Goal: Information Seeking & Learning: Find specific page/section

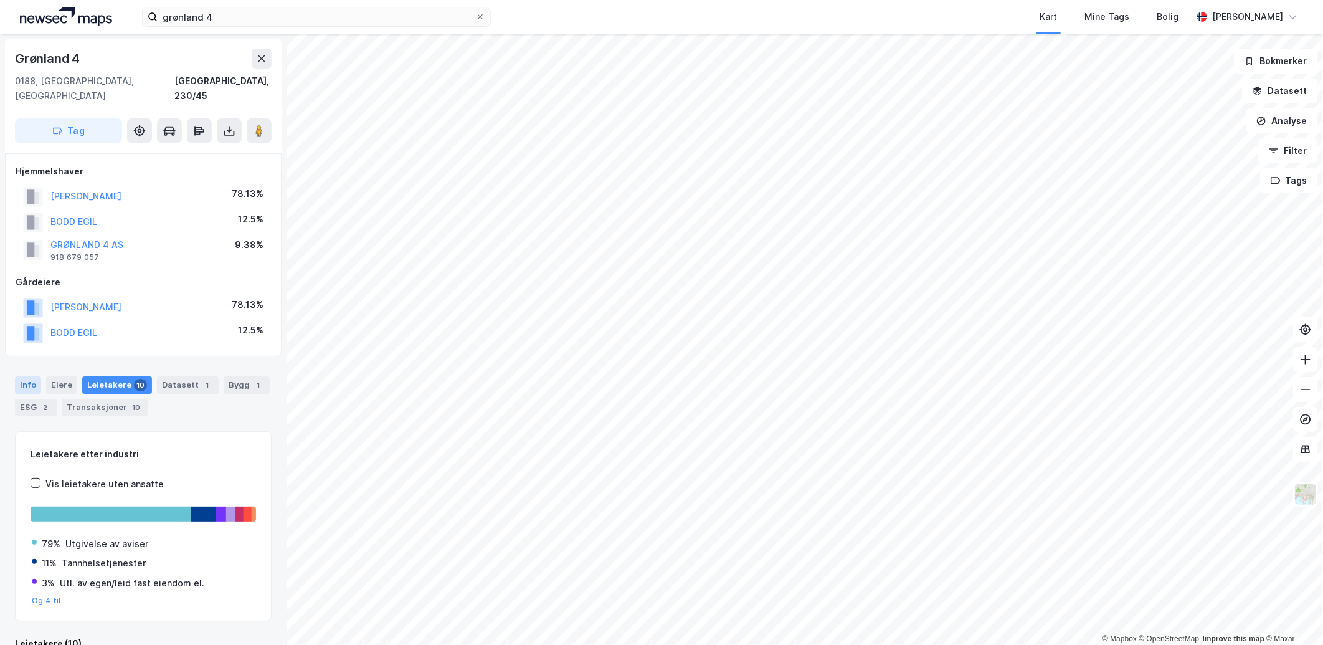
click at [29, 376] on div "Info" at bounding box center [28, 384] width 26 height 17
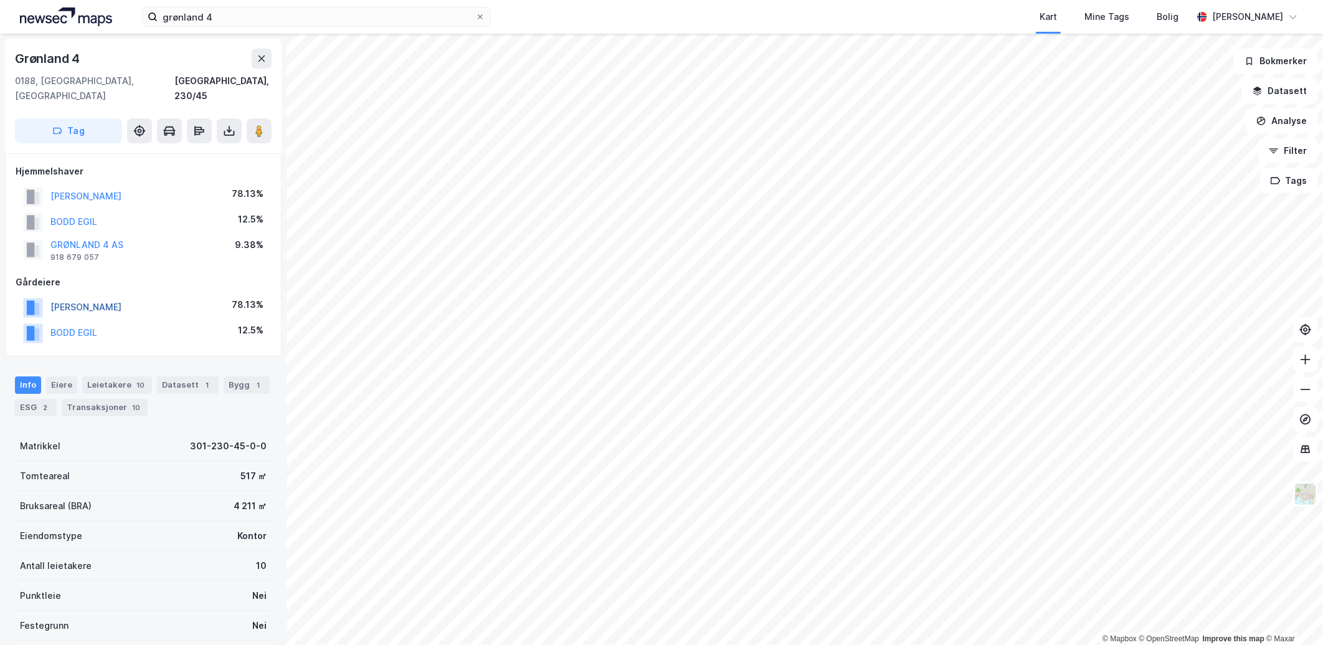
click at [0, 0] on button "[PERSON_NAME]" at bounding box center [0, 0] width 0 height 0
click at [0, 0] on button "BODD EGIL" at bounding box center [0, 0] width 0 height 0
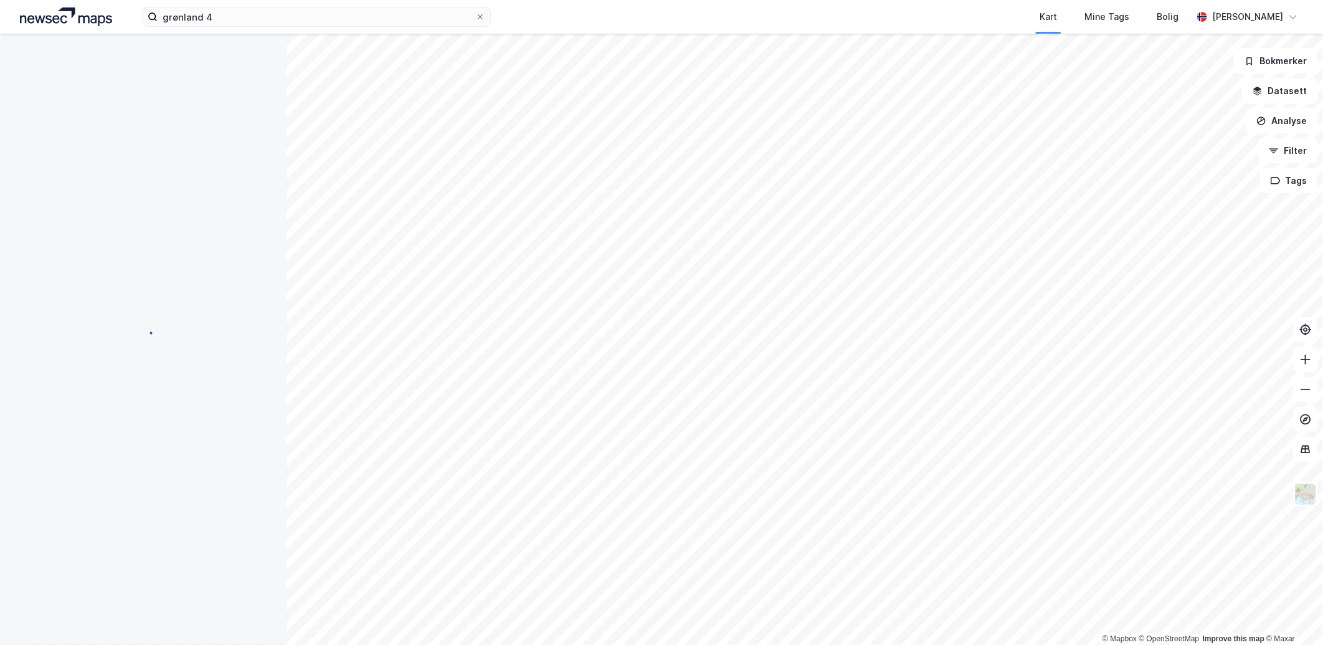
scroll to position [1, 0]
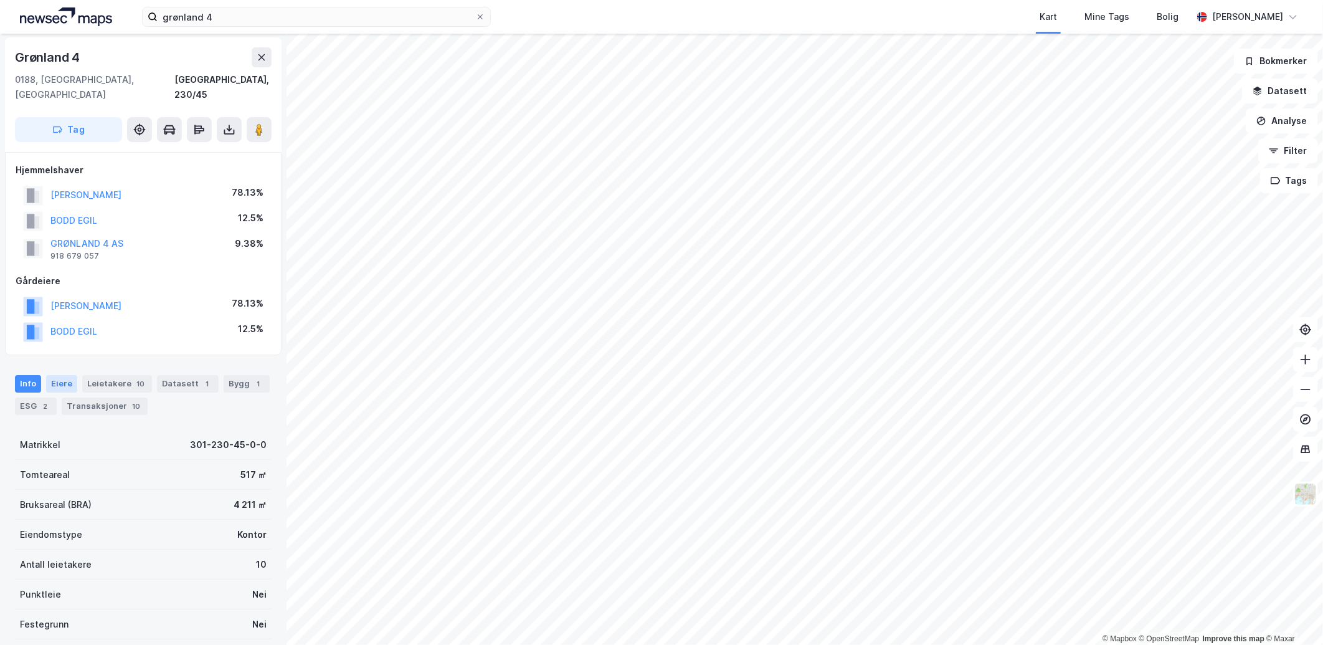
click at [57, 375] on div "Eiere" at bounding box center [61, 383] width 31 height 17
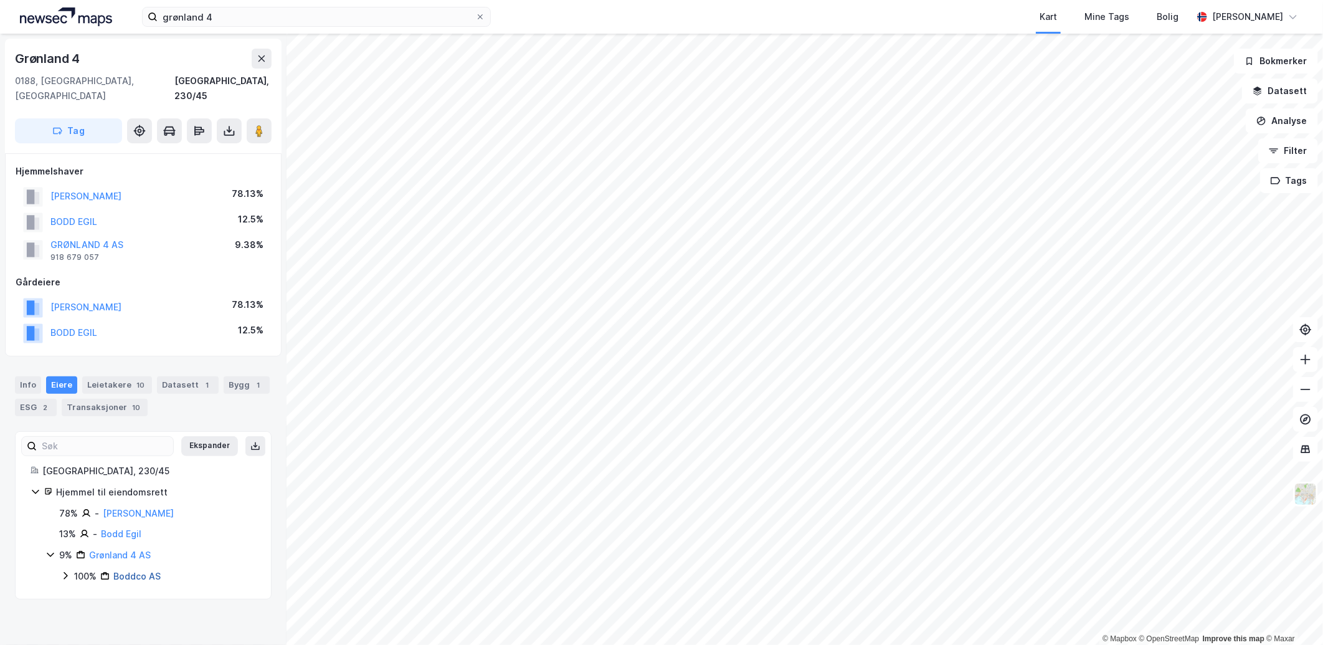
click at [128, 570] on link "Boddco AS" at bounding box center [136, 575] width 47 height 11
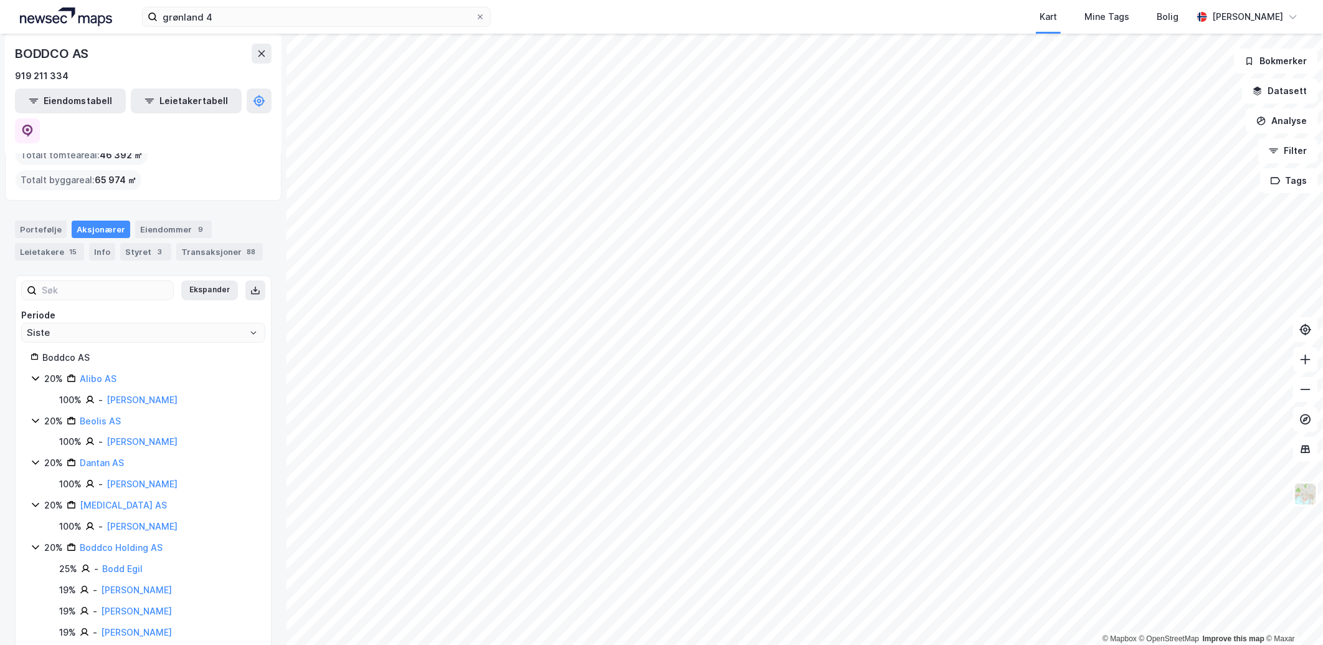
scroll to position [105, 0]
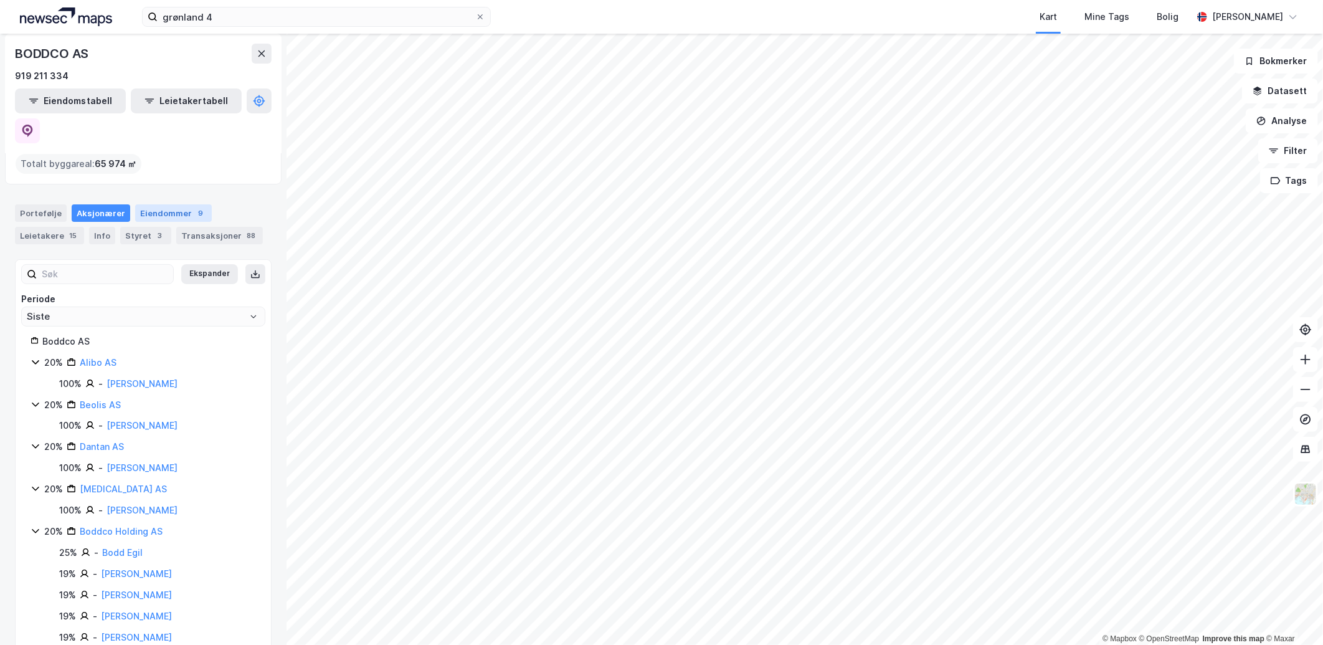
click at [153, 204] on div "Eiendommer 9" at bounding box center [173, 212] width 77 height 17
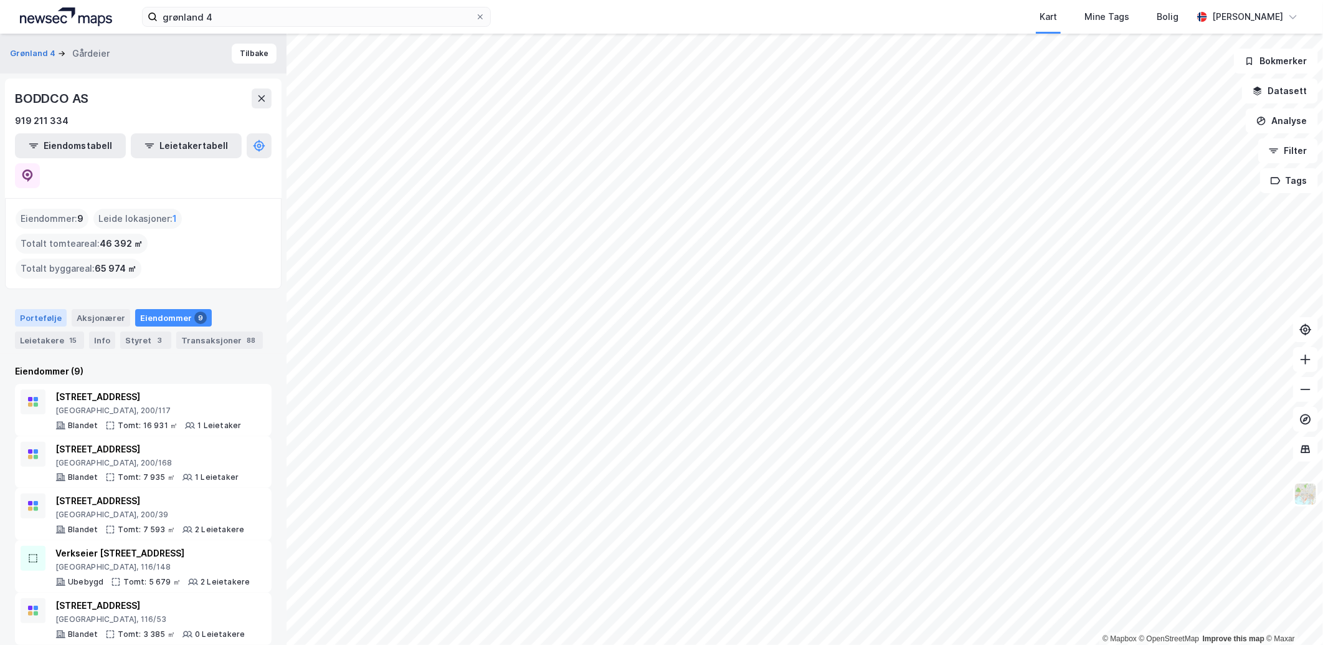
click at [46, 309] on div "Portefølje" at bounding box center [41, 317] width 52 height 17
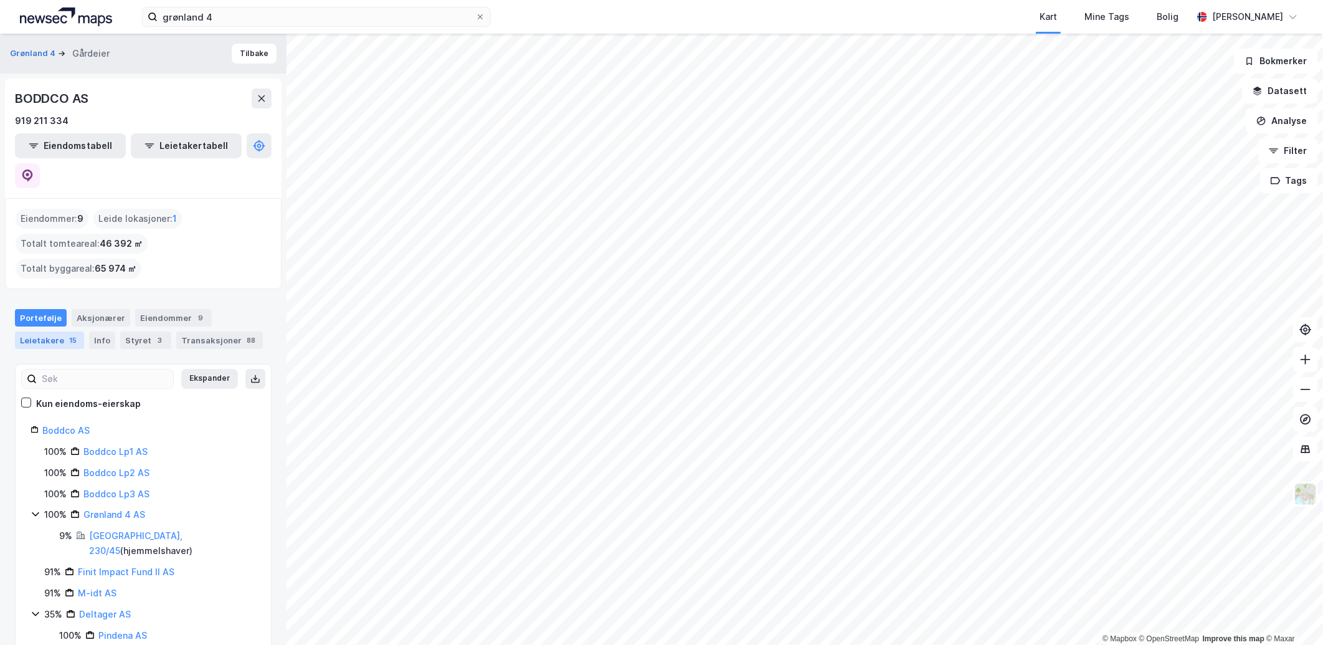
click at [49, 331] on div "Leietakere 15" at bounding box center [49, 339] width 69 height 17
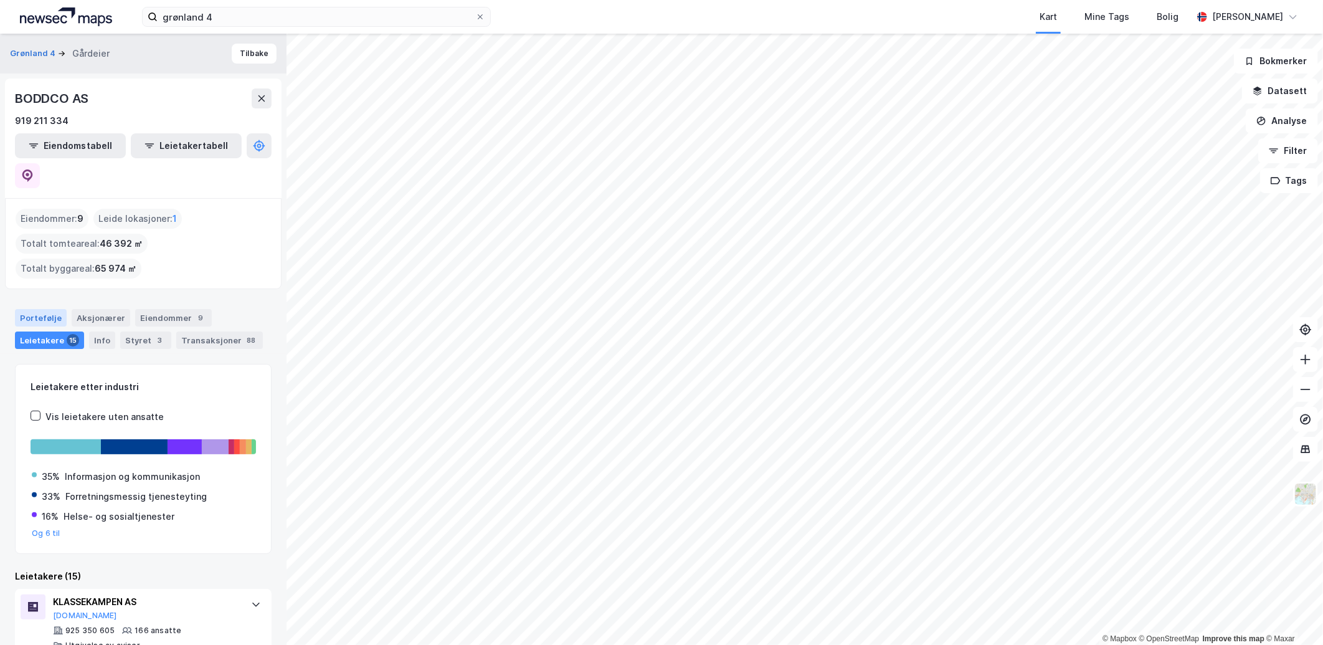
click at [47, 309] on div "Portefølje" at bounding box center [41, 317] width 52 height 17
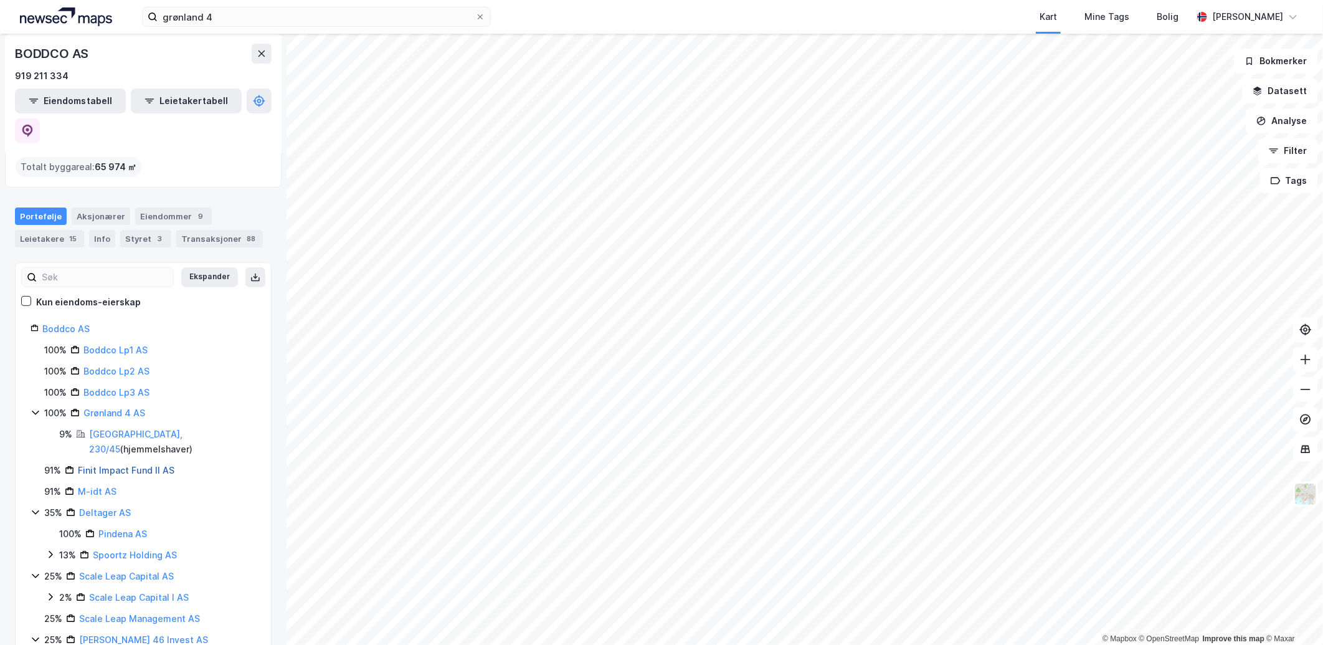
scroll to position [138, 0]
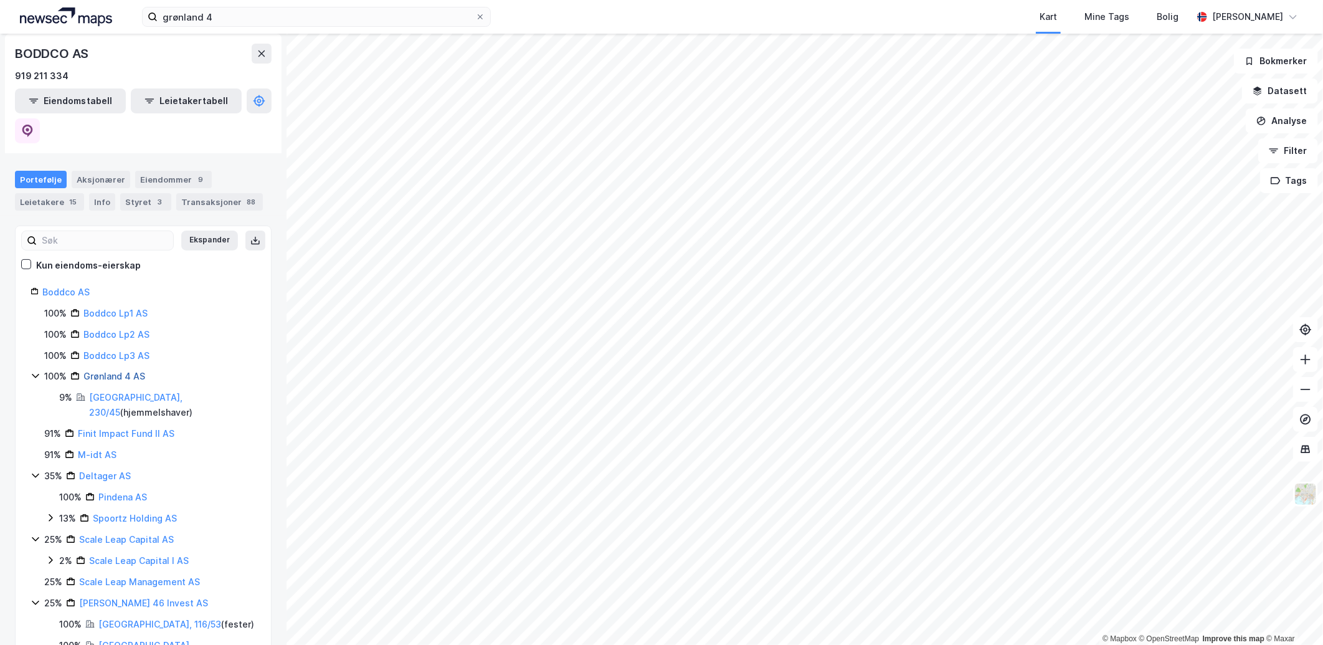
click at [120, 371] on link "Grønland 4 AS" at bounding box center [114, 376] width 62 height 11
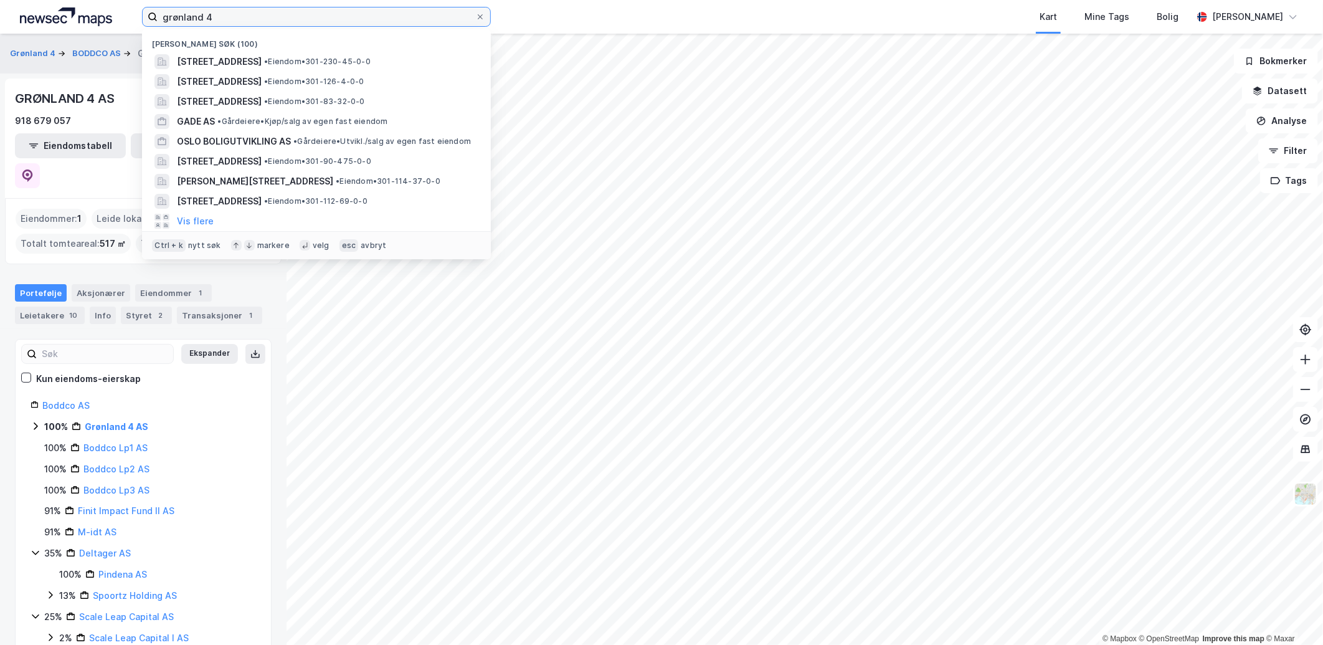
drag, startPoint x: 233, startPoint y: 19, endPoint x: 47, endPoint y: 16, distance: 185.6
click at [47, 16] on div "grønland 4 Nylige søk (100) [STREET_ADDRESS] • Eiendom • 301-230-45-0-0 [STREET…" at bounding box center [661, 17] width 1323 height 34
type input "[STREET_ADDRESS]"
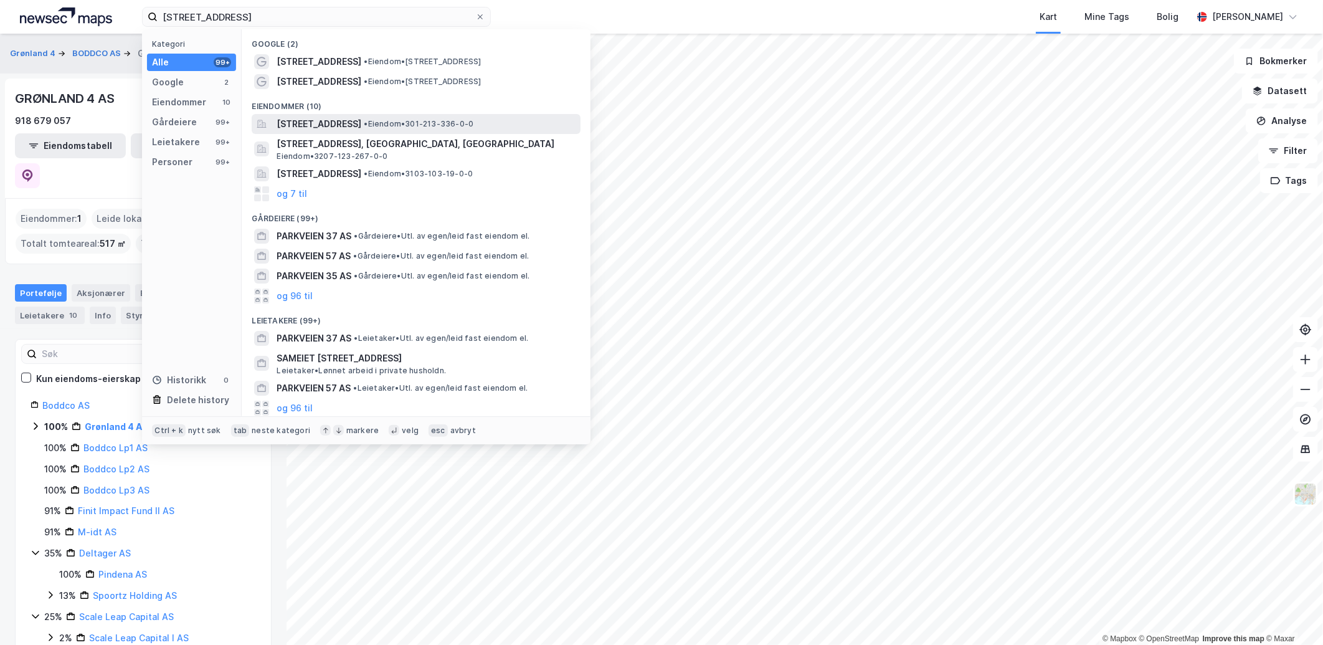
click at [320, 125] on span "[STREET_ADDRESS]" at bounding box center [318, 123] width 85 height 15
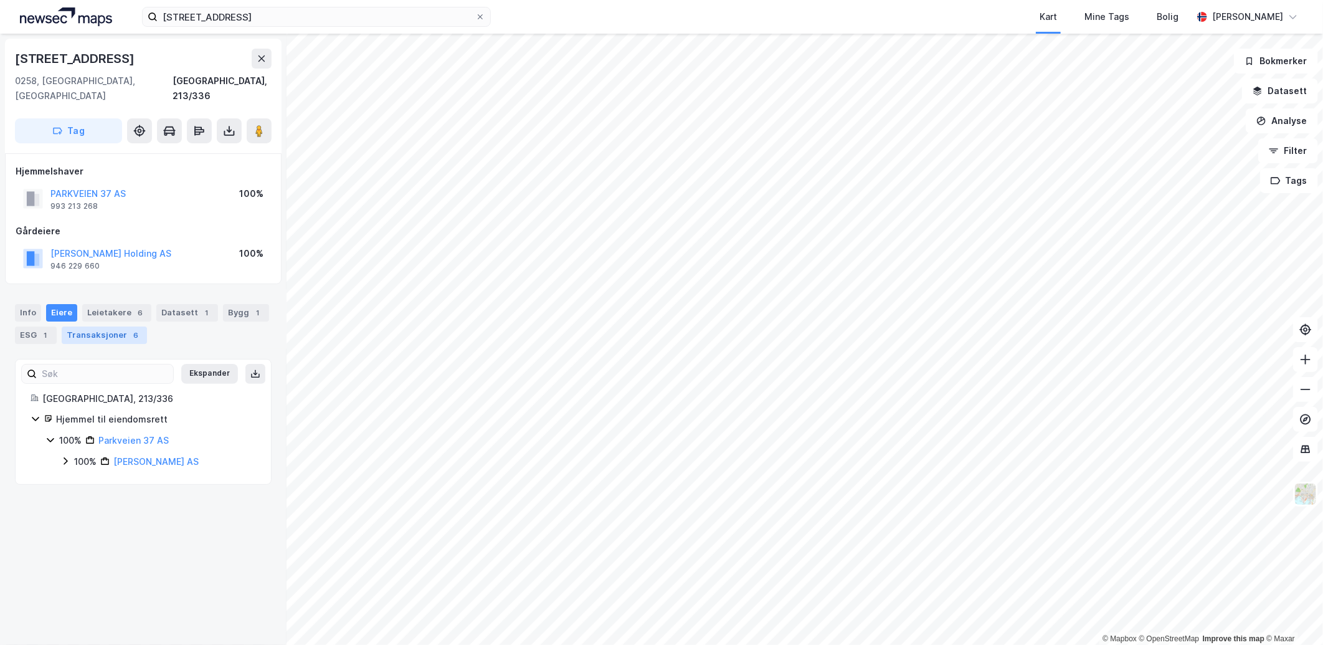
click at [114, 326] on div "Transaksjoner 6" at bounding box center [104, 334] width 85 height 17
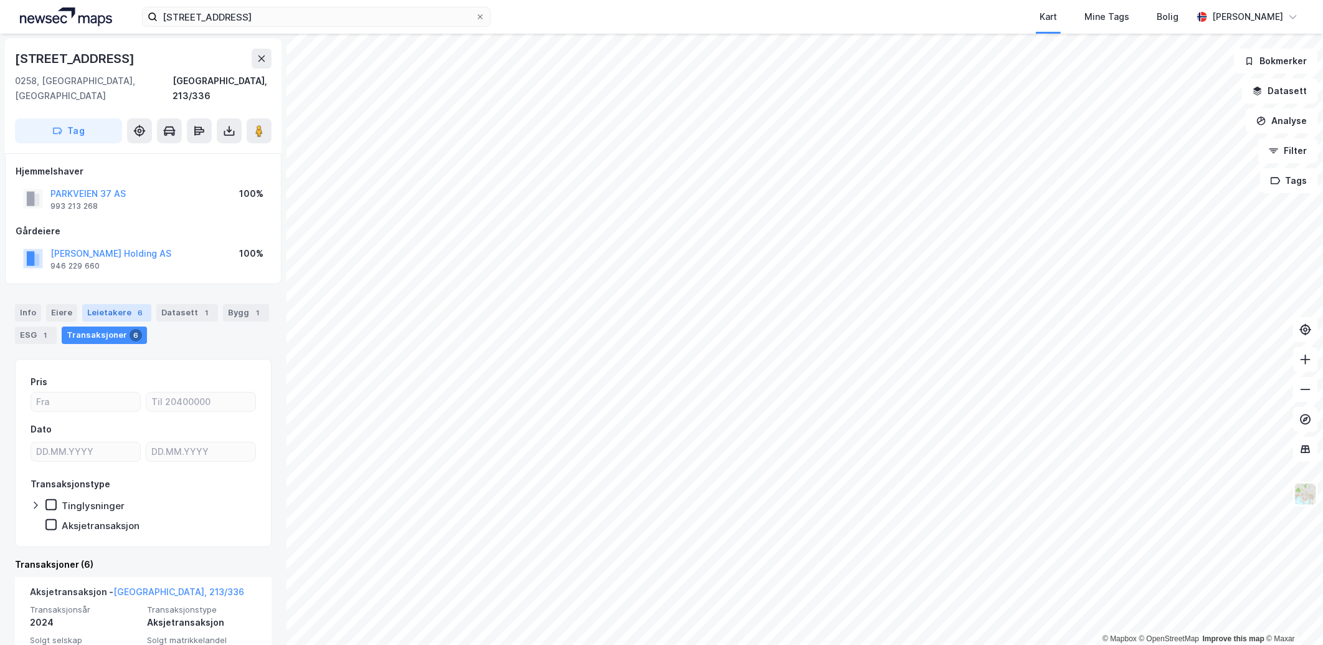
click at [121, 304] on div "Leietakere 6" at bounding box center [116, 312] width 69 height 17
